Goal: Transaction & Acquisition: Purchase product/service

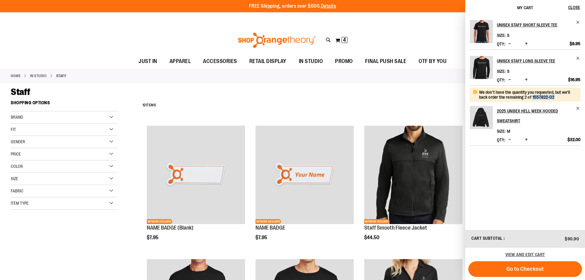
drag, startPoint x: 555, startPoint y: 98, endPoint x: 532, endPoint y: 101, distance: 22.9
click at [532, 101] on div "We don't have the quantity you requested, but we'll back order the remaining 2 …" at bounding box center [525, 95] width 111 height 14
copy div "1557822-02"
click at [526, 141] on span "Increase product quantity" at bounding box center [526, 139] width 3 height 6
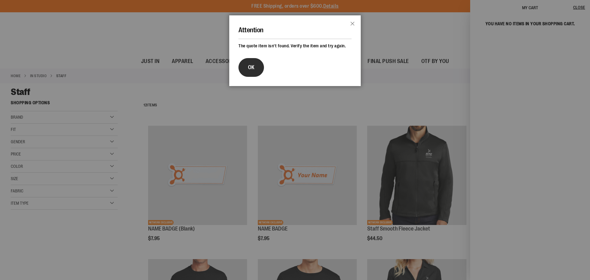
click at [251, 71] on button "OK" at bounding box center [250, 67] width 25 height 19
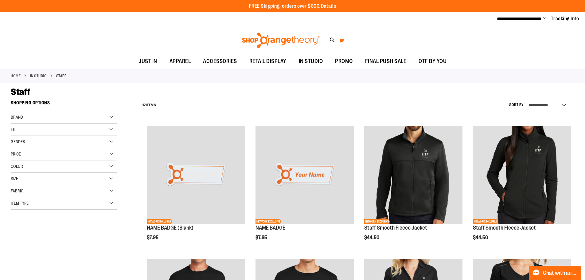
click at [342, 43] on button "My Cart 0" at bounding box center [341, 40] width 5 height 10
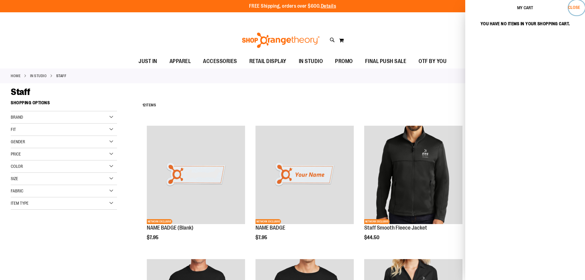
click at [576, 10] on button "Close" at bounding box center [577, 7] width 17 height 15
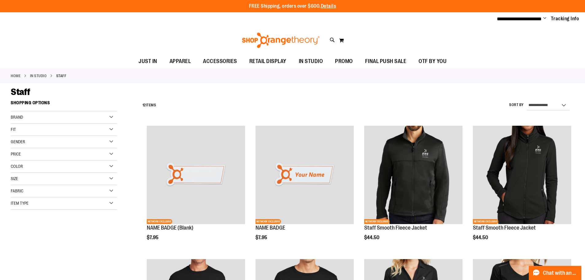
click at [543, 18] on ul "**********" at bounding box center [535, 18] width 87 height 7
click at [544, 17] on span "Change" at bounding box center [544, 19] width 3 height 6
click at [515, 41] on link "Sign Out" at bounding box center [523, 42] width 54 height 12
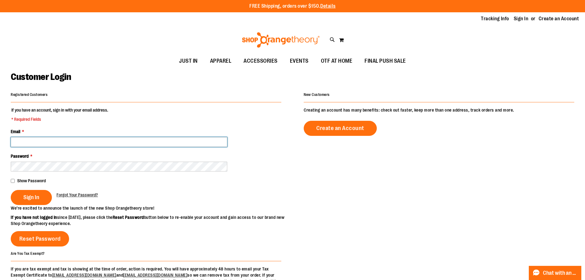
click at [108, 141] on input "Email *" at bounding box center [119, 142] width 217 height 10
type input "**********"
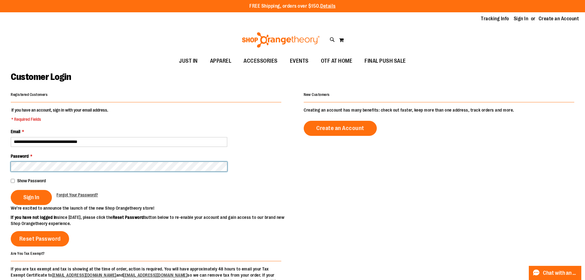
click at [11, 190] on button "Sign In" at bounding box center [31, 197] width 41 height 15
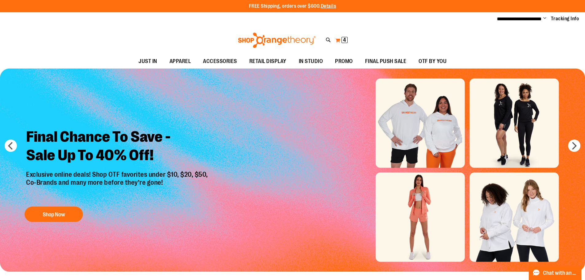
click at [345, 42] on span "4" at bounding box center [344, 40] width 3 height 6
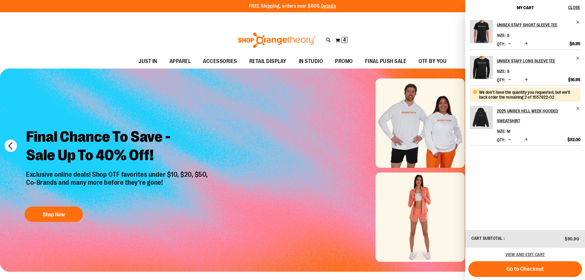
click at [526, 140] on span "Increase product quantity" at bounding box center [526, 139] width 3 height 6
click at [571, 5] on span "Close" at bounding box center [574, 7] width 12 height 5
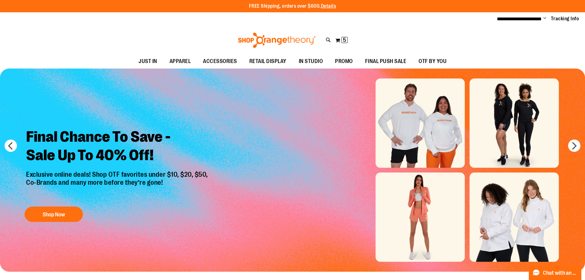
click at [542, 17] on ul "**********" at bounding box center [535, 18] width 87 height 7
click at [544, 18] on span "Change" at bounding box center [544, 19] width 3 height 6
click at [524, 45] on link "Sign Out" at bounding box center [523, 42] width 54 height 12
